Goal: Task Accomplishment & Management: Manage account settings

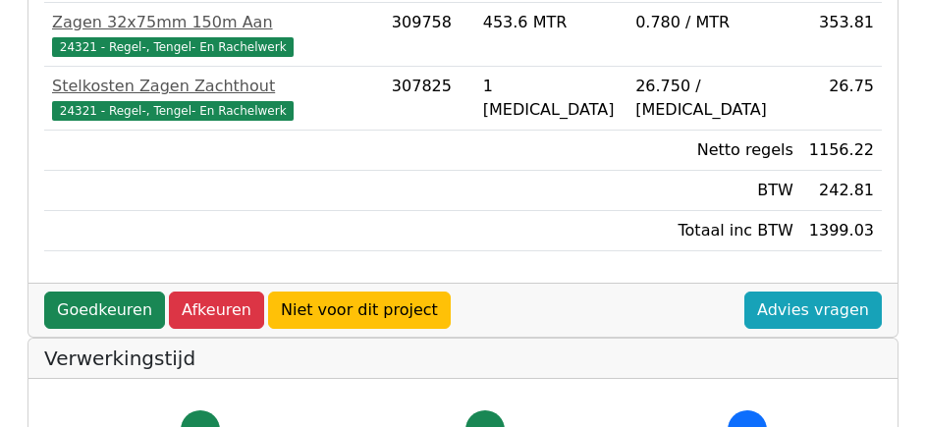
scroll to position [688, 0]
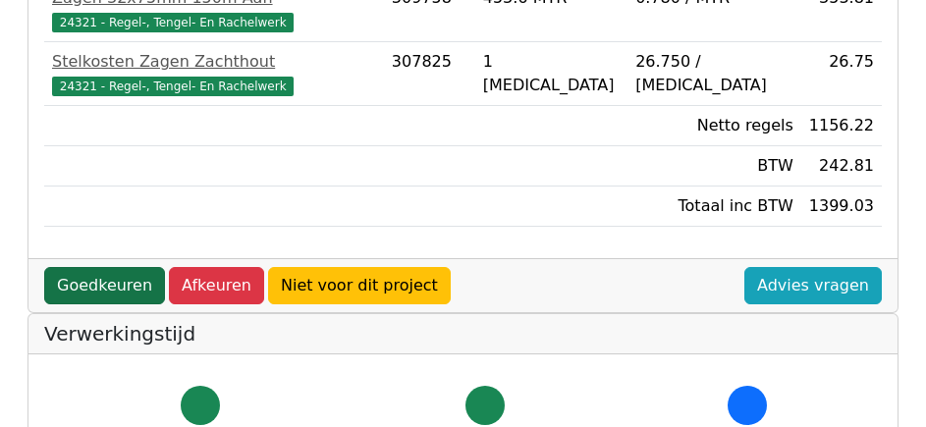
click at [105, 267] on link "Goedkeuren" at bounding box center [104, 285] width 121 height 37
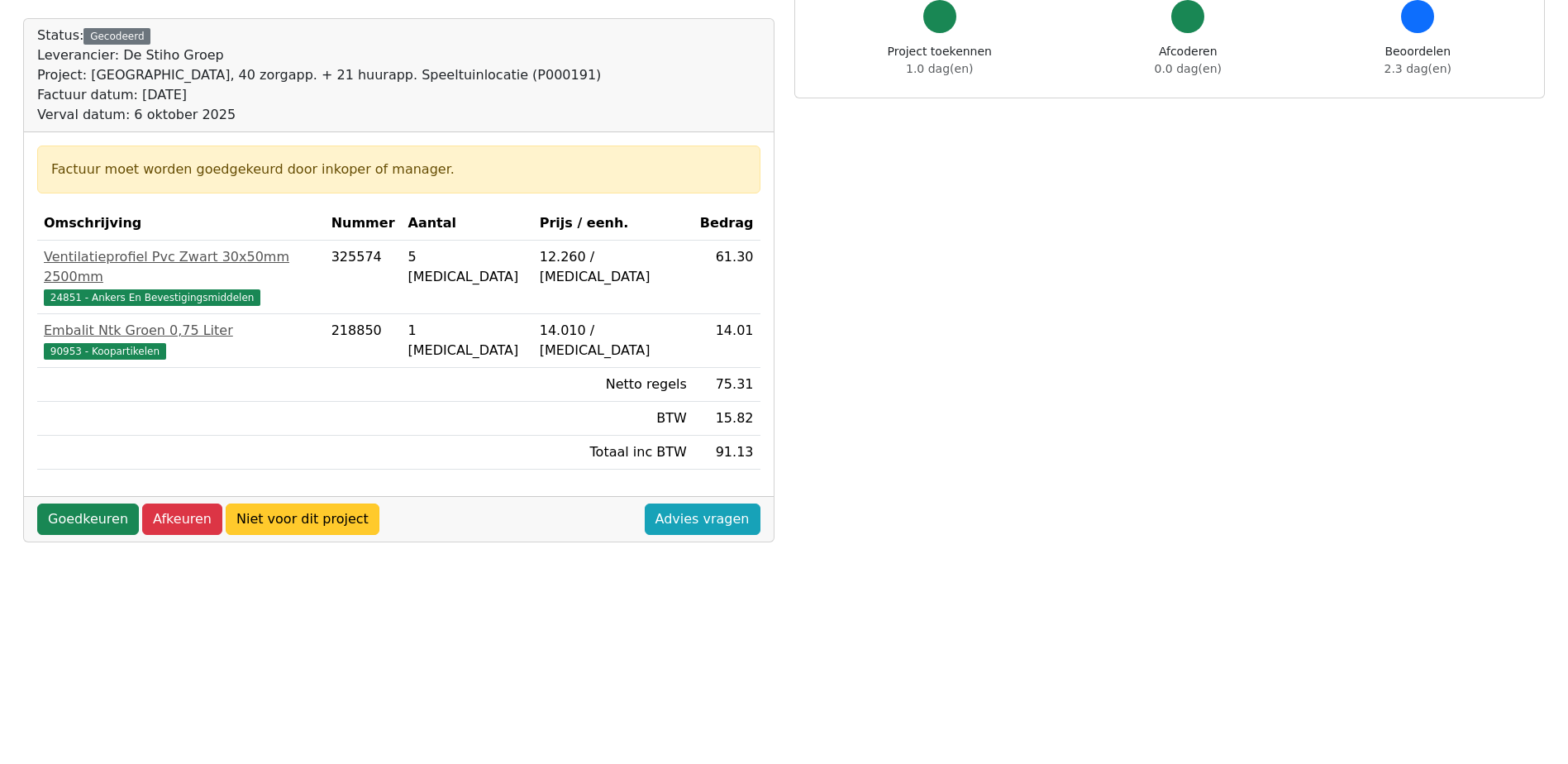
scroll to position [248, 0]
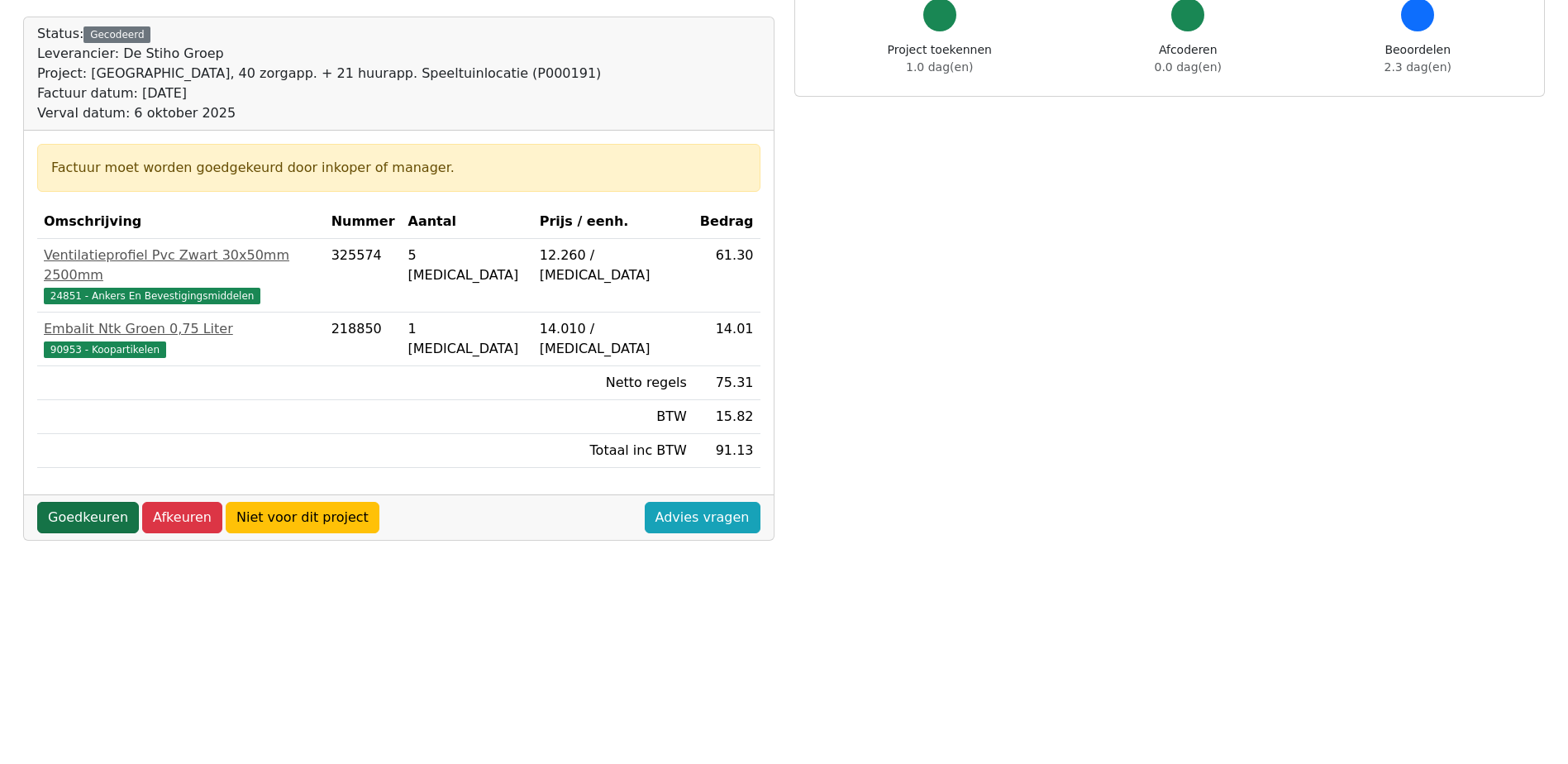
click at [65, 358] on link "Goedkeuren" at bounding box center [87, 517] width 102 height 31
